Goal: Transaction & Acquisition: Purchase product/service

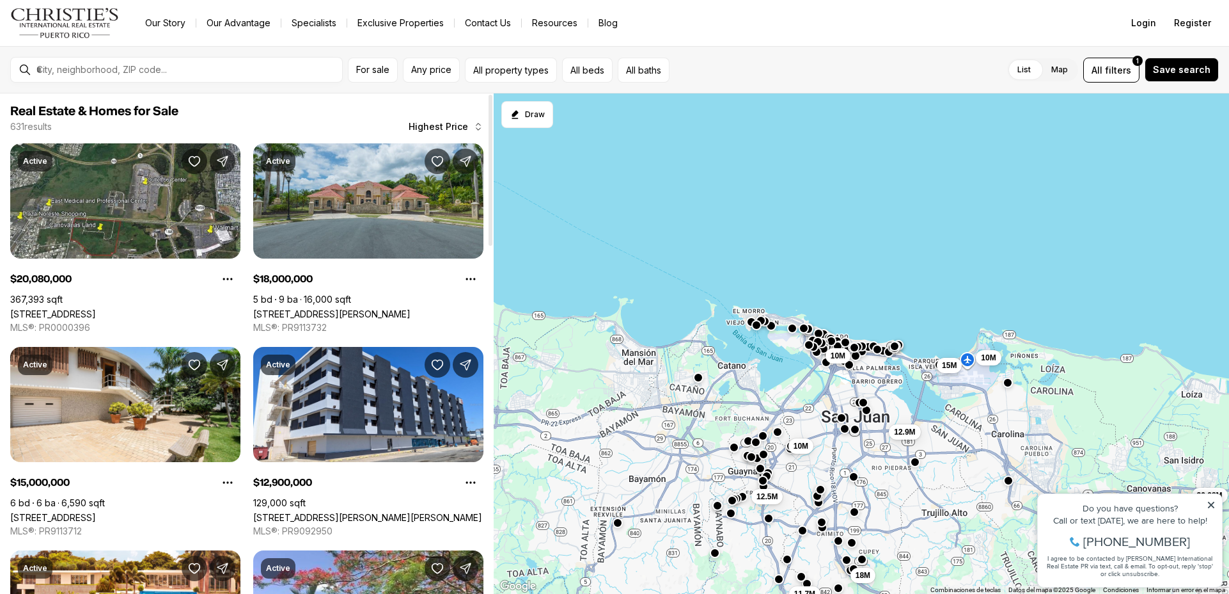
click at [476, 132] on button "Highest Price" at bounding box center [446, 127] width 90 height 26
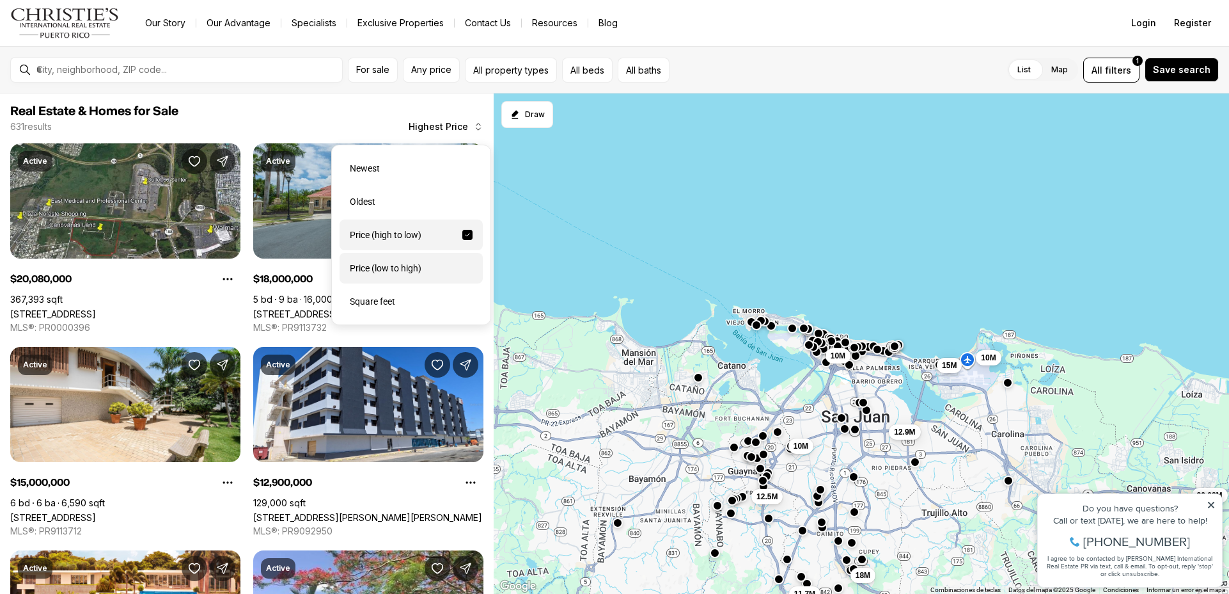
click at [422, 272] on div "Price (low to high)" at bounding box center [411, 268] width 143 height 31
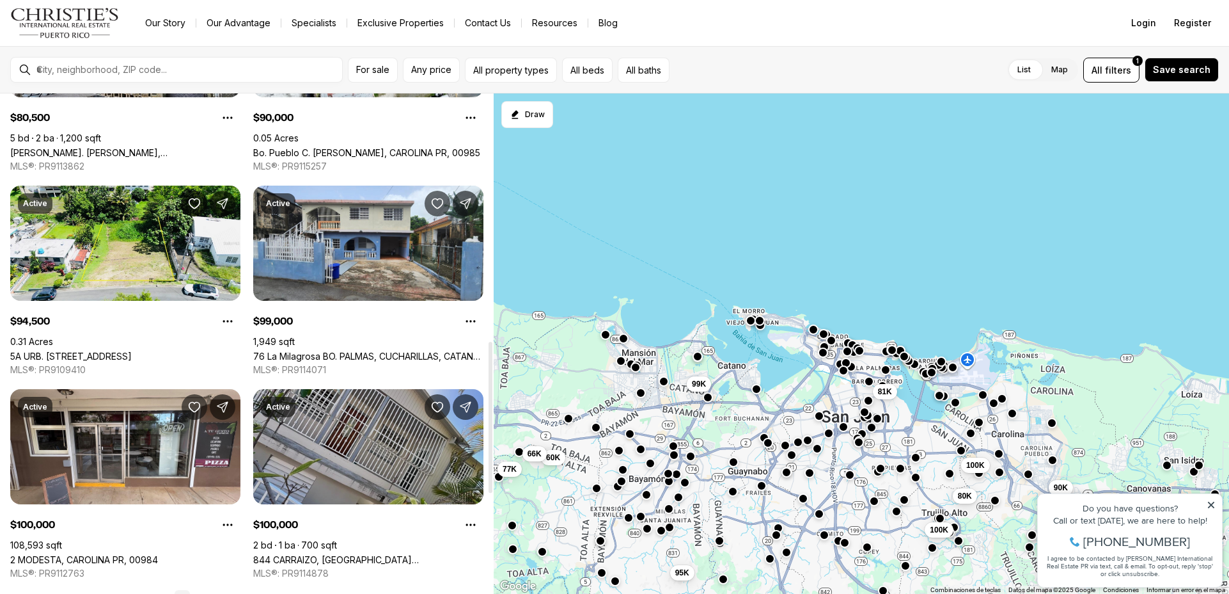
scroll to position [831, 0]
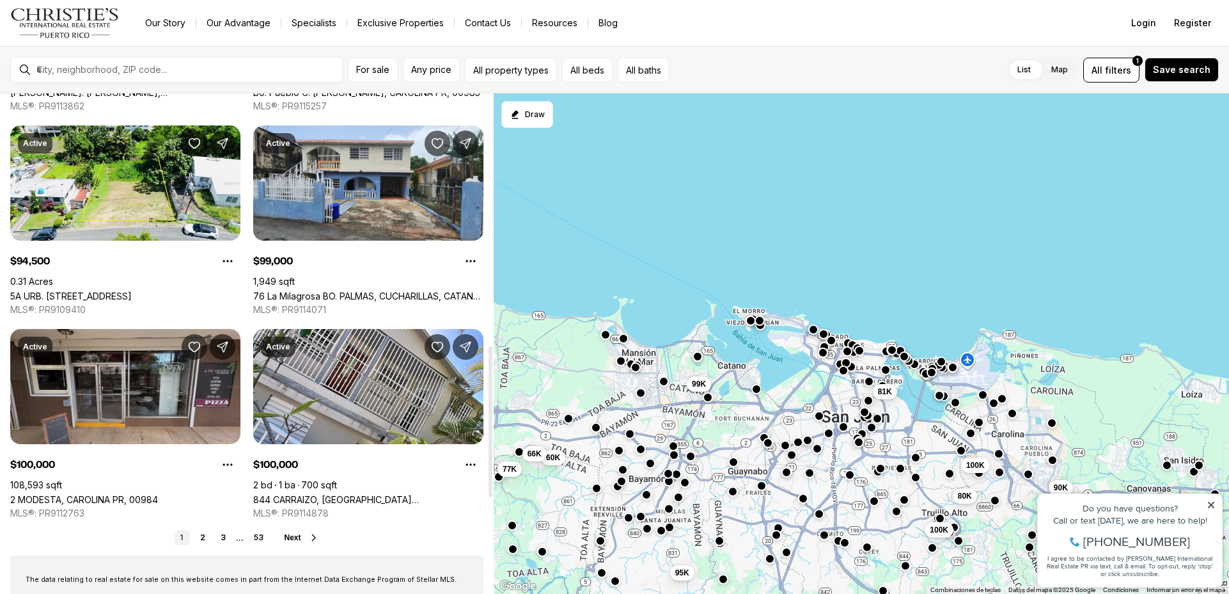
click at [158, 494] on link "2 MODESTA, CAROLINA PR, 00984" at bounding box center [84, 499] width 148 height 11
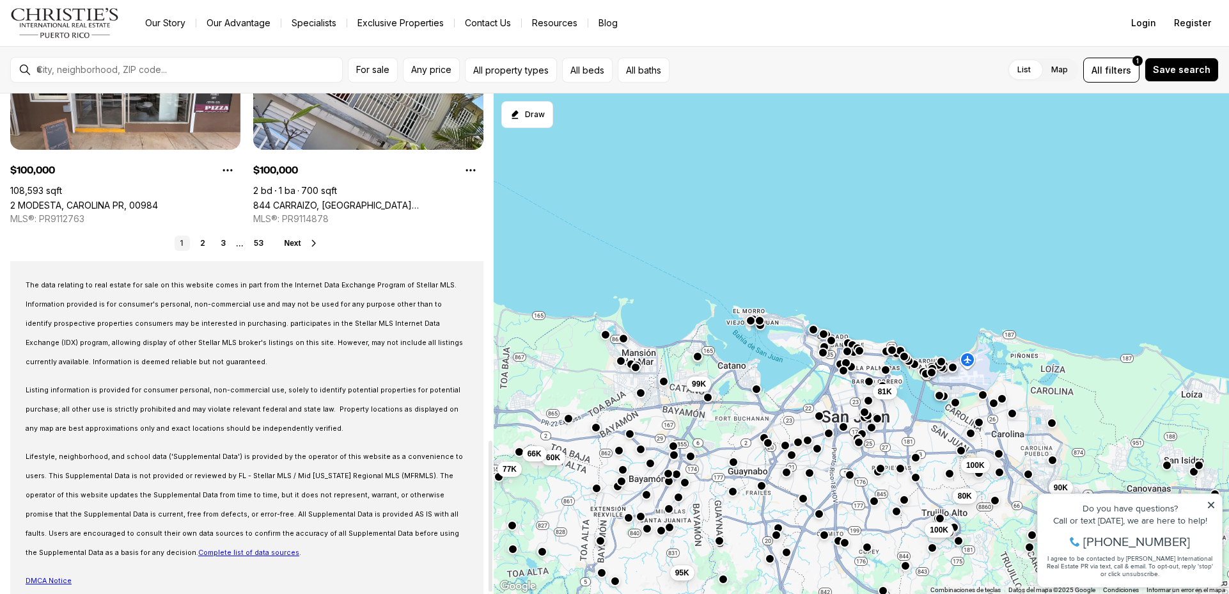
scroll to position [1146, 0]
